Goal: Obtain resource: Obtain resource

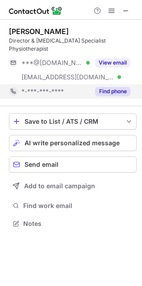
scroll to position [217, 142]
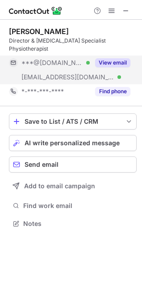
click at [109, 63] on button "View email" at bounding box center [112, 62] width 35 height 9
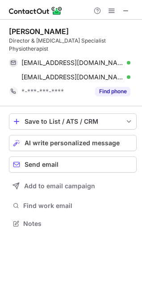
click at [5, 107] on div "[PERSON_NAME] Director & [MEDICAL_DATA] Specialist Physiotherapist [EMAIL_ADDRE…" at bounding box center [71, 128] width 142 height 217
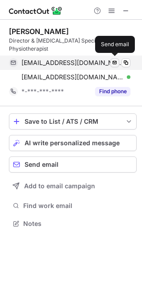
click at [115, 61] on span at bounding box center [115, 62] width 7 height 7
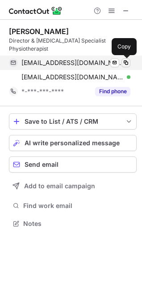
click at [125, 60] on span at bounding box center [126, 62] width 7 height 7
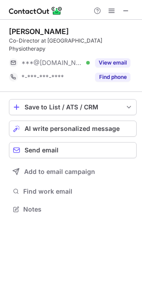
scroll to position [195, 142]
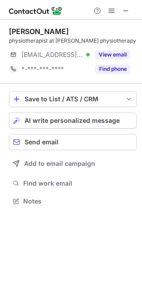
scroll to position [195, 142]
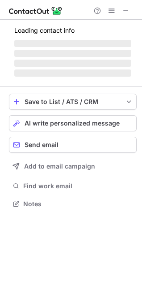
scroll to position [195, 142]
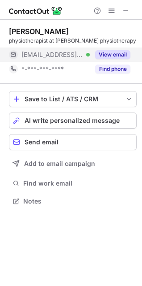
click at [116, 54] on button "View email" at bounding box center [112, 54] width 35 height 9
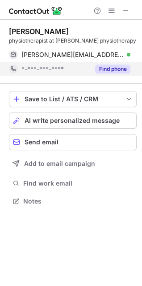
click at [107, 69] on button "Find phone" at bounding box center [112, 69] width 35 height 9
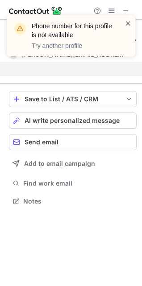
scroll to position [181, 142]
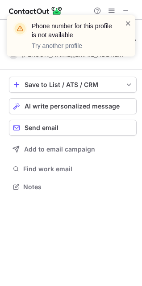
click at [129, 21] on span at bounding box center [128, 23] width 7 height 9
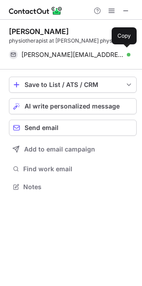
click at [58, 51] on span "[PERSON_NAME][EMAIL_ADDRESS][DOMAIN_NAME]" at bounding box center [73, 55] width 103 height 8
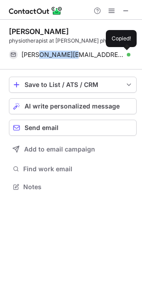
click at [58, 51] on span "[PERSON_NAME][EMAIL_ADDRESS][DOMAIN_NAME]" at bounding box center [73, 55] width 103 height 8
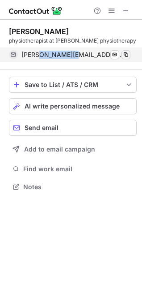
click at [125, 56] on span at bounding box center [126, 54] width 7 height 7
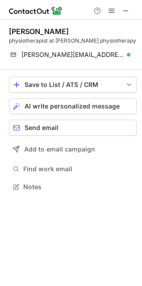
click at [79, 70] on div "Save to List / ATS / CRM List Select Lever Connect Greenhouse Connect Salesforc…" at bounding box center [73, 134] width 128 height 131
click at [130, 82] on span "save-profile-one-click" at bounding box center [129, 84] width 7 height 7
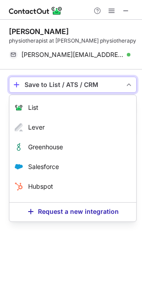
click at [127, 84] on span "save-profile-one-click" at bounding box center [129, 84] width 7 height 7
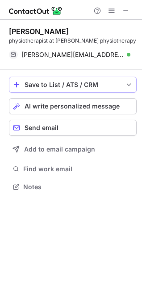
click at [128, 84] on span "save-profile-one-click" at bounding box center [129, 84] width 7 height 7
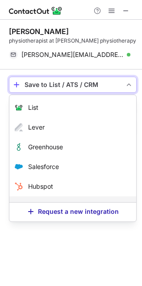
drag, startPoint x: 82, startPoint y: 78, endPoint x: 73, endPoint y: 197, distance: 118.6
click at [73, 93] on div "Save to List / ATS / CRM List Select Lever Connect Greenhouse Connect Salesforc…" at bounding box center [73, 85] width 128 height 16
click at [131, 83] on span "save-profile-one-click" at bounding box center [129, 84] width 7 height 7
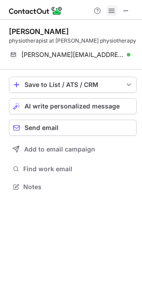
click at [110, 9] on span at bounding box center [111, 10] width 7 height 7
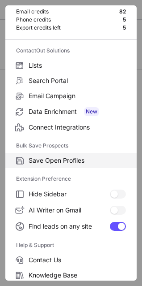
scroll to position [0, 0]
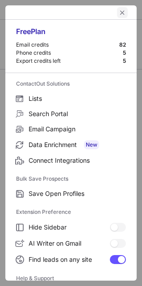
click at [119, 12] on span "left-button" at bounding box center [122, 12] width 7 height 7
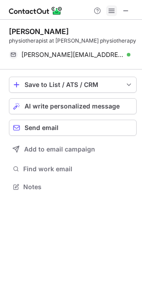
click at [111, 10] on span at bounding box center [111, 10] width 7 height 7
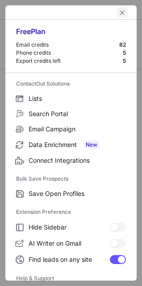
click at [119, 13] on span "left-button" at bounding box center [122, 12] width 7 height 7
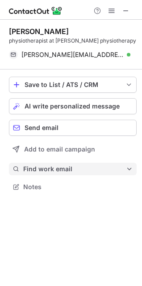
click at [55, 171] on span "Find work email" at bounding box center [74, 169] width 103 height 8
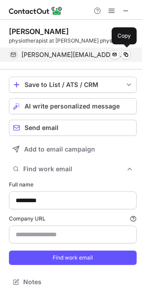
click at [52, 54] on span "[PERSON_NAME][EMAIL_ADDRESS][DOMAIN_NAME]" at bounding box center [73, 55] width 103 height 8
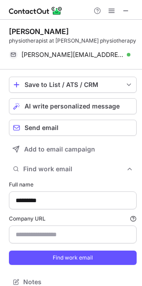
click at [58, 36] on div "Kate Hunt physiotherapist at Hunt physiotherapy" at bounding box center [73, 36] width 128 height 18
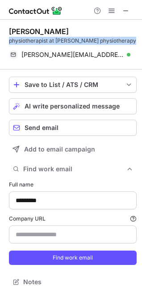
click at [58, 36] on div "Kate Hunt physiotherapist at Hunt physiotherapy" at bounding box center [73, 36] width 128 height 18
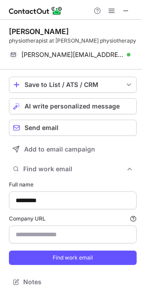
click at [66, 31] on div "Kate Hunt" at bounding box center [73, 31] width 128 height 9
click at [61, 39] on div "physiotherapist at Hunt physiotherapy" at bounding box center [73, 41] width 128 height 8
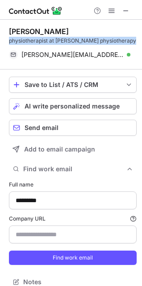
drag, startPoint x: 61, startPoint y: 39, endPoint x: 64, endPoint y: 35, distance: 5.0
click at [62, 37] on div "physiotherapist at Hunt physiotherapy" at bounding box center [73, 41] width 128 height 8
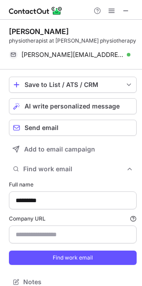
click at [65, 29] on div "Kate Hunt" at bounding box center [73, 31] width 128 height 9
click at [112, 9] on span at bounding box center [111, 10] width 7 height 7
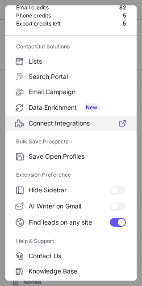
scroll to position [87, 0]
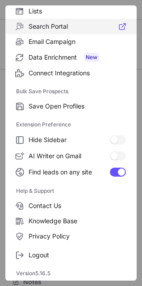
click at [121, 25] on label "Search Portal" at bounding box center [71, 26] width 132 height 15
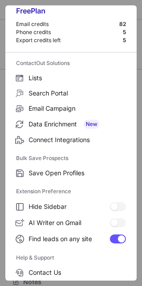
scroll to position [0, 0]
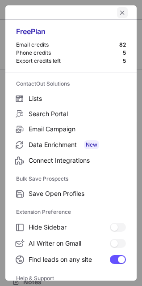
click at [119, 18] on div at bounding box center [71, 12] width 132 height 14
click at [121, 12] on button "left-button" at bounding box center [122, 12] width 11 height 11
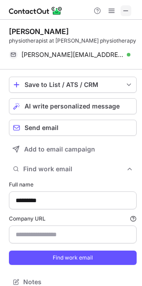
click at [128, 9] on span at bounding box center [126, 10] width 7 height 7
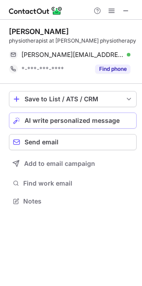
scroll to position [195, 142]
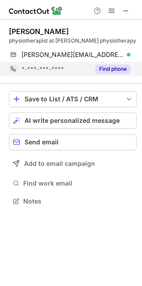
click at [107, 65] on button "Find phone" at bounding box center [112, 69] width 35 height 9
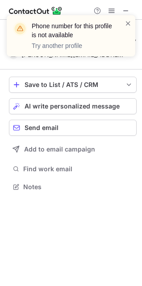
scroll to position [181, 142]
click at [127, 23] on span at bounding box center [128, 23] width 7 height 9
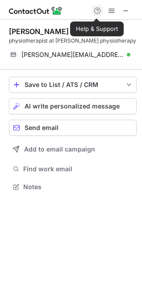
click at [97, 10] on span at bounding box center [97, 10] width 7 height 7
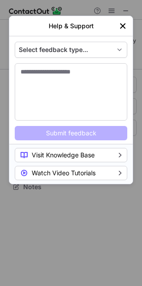
click at [122, 27] on img "left-button" at bounding box center [123, 26] width 9 height 9
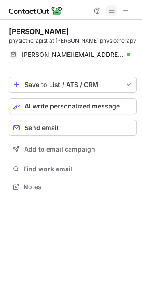
click at [109, 12] on span at bounding box center [111, 10] width 7 height 7
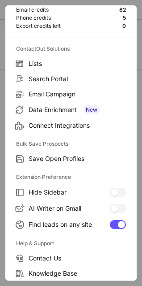
scroll to position [0, 0]
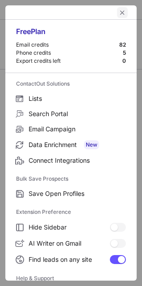
click at [119, 13] on span "left-button" at bounding box center [122, 12] width 7 height 7
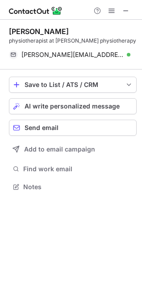
click at [131, 3] on div "Help & Support" at bounding box center [71, 10] width 142 height 20
click at [128, 7] on span at bounding box center [126, 10] width 7 height 7
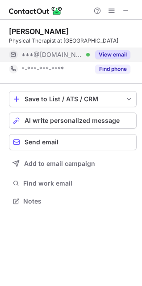
scroll to position [203, 142]
click at [111, 59] on button "View email" at bounding box center [112, 54] width 35 height 9
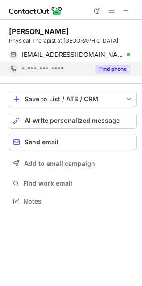
click at [116, 73] on button "Find phone" at bounding box center [112, 69] width 35 height 9
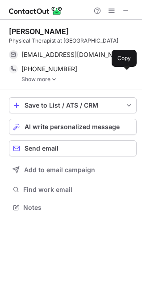
scroll to position [209, 142]
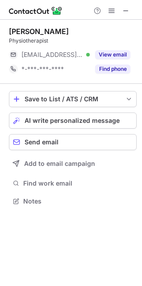
scroll to position [195, 142]
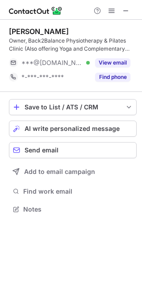
scroll to position [203, 142]
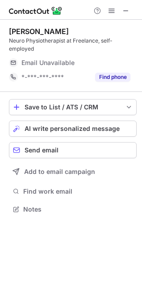
scroll to position [203, 142]
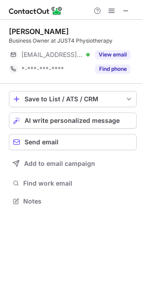
scroll to position [195, 142]
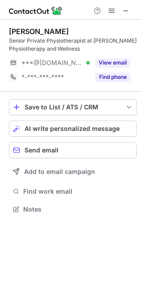
scroll to position [203, 142]
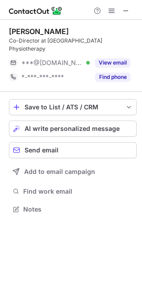
scroll to position [195, 142]
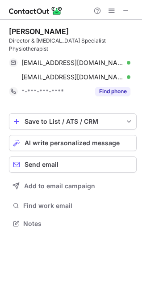
scroll to position [217, 142]
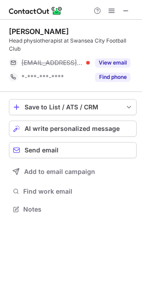
scroll to position [203, 142]
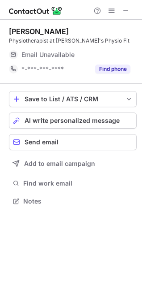
scroll to position [195, 142]
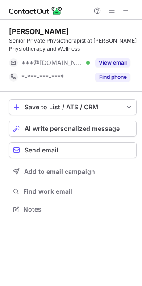
scroll to position [203, 142]
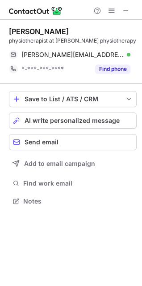
scroll to position [195, 142]
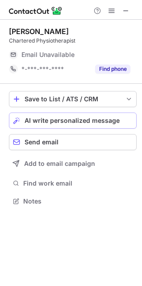
scroll to position [195, 142]
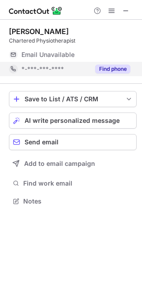
click at [112, 67] on button "Find phone" at bounding box center [112, 69] width 35 height 9
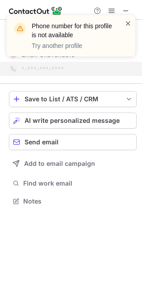
click at [129, 23] on span at bounding box center [128, 23] width 7 height 9
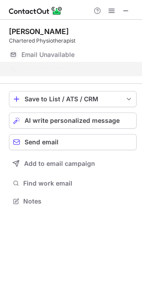
click at [129, 13] on div "Phone number for this profile is not available Try another profile" at bounding box center [71, 39] width 143 height 66
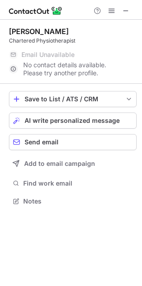
drag, startPoint x: 125, startPoint y: 6, endPoint x: 130, endPoint y: 56, distance: 49.5
click at [130, 15] on div "Phone number for this profile is not available Try another profile" at bounding box center [71, 15] width 143 height 18
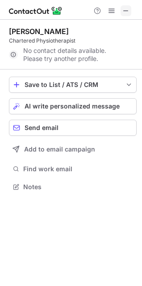
click at [130, 11] on button at bounding box center [126, 10] width 11 height 11
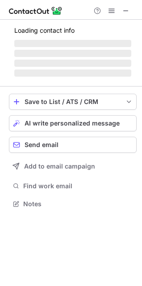
scroll to position [195, 142]
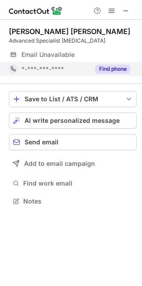
click at [110, 66] on button "Find phone" at bounding box center [112, 69] width 35 height 9
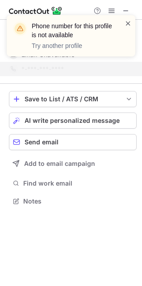
click at [129, 26] on span at bounding box center [128, 23] width 7 height 9
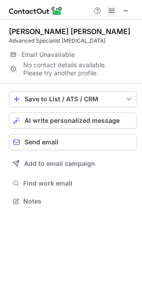
click at [109, 14] on span at bounding box center [111, 10] width 7 height 7
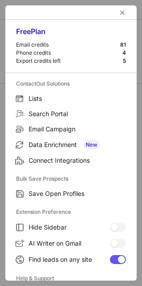
click at [113, 52] on div "Phone credits" at bounding box center [69, 52] width 107 height 7
click at [121, 46] on div "81" at bounding box center [124, 44] width 6 height 7
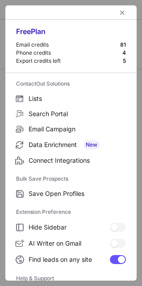
click at [121, 46] on div "81" at bounding box center [124, 44] width 6 height 7
click at [78, 39] on div "Free Plan Email credits 81 Phone credits 4 Export credits left 5" at bounding box center [71, 46] width 132 height 53
click at [119, 12] on span "left-button" at bounding box center [122, 12] width 7 height 7
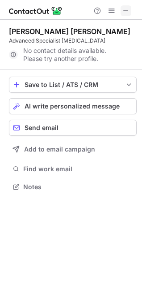
click at [128, 13] on span at bounding box center [126, 10] width 7 height 7
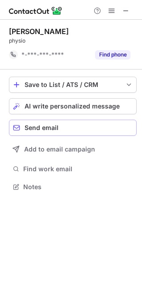
scroll to position [181, 142]
